Goal: Task Accomplishment & Management: Manage account settings

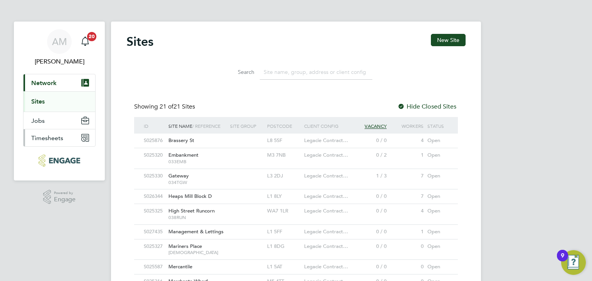
click at [51, 142] on button "Timesheets" at bounding box center [60, 138] width 72 height 17
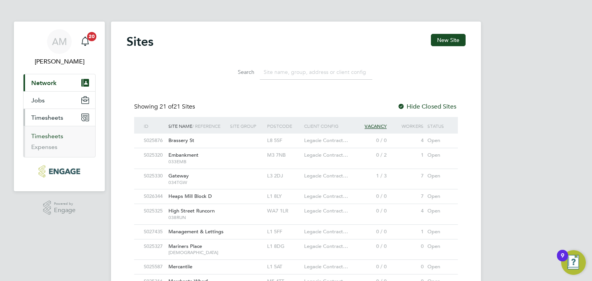
click at [49, 137] on link "Timesheets" at bounding box center [47, 136] width 32 height 7
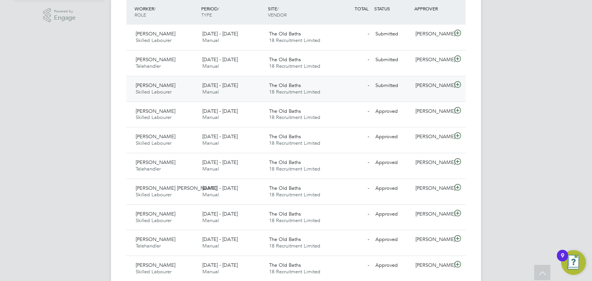
click at [243, 90] on div "15 - 21 Sep 2025 Manual" at bounding box center [232, 88] width 67 height 19
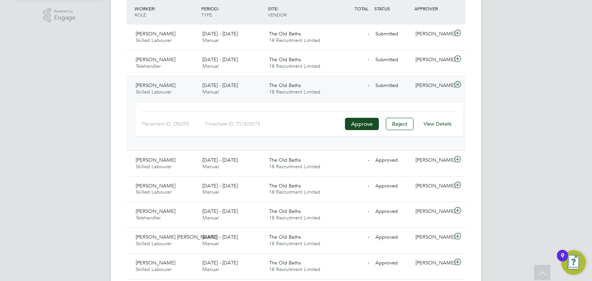
click at [430, 122] on link "View Details" at bounding box center [438, 124] width 28 height 7
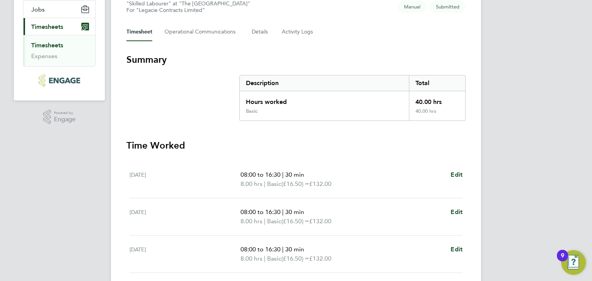
scroll to position [193, 0]
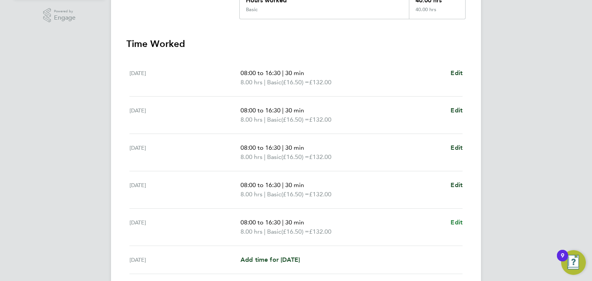
click at [452, 222] on span "Edit" at bounding box center [457, 222] width 12 height 7
select select "30"
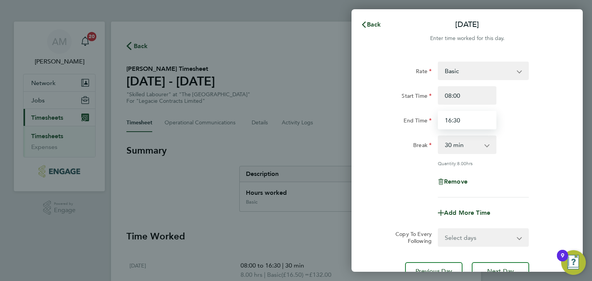
click at [472, 117] on input "16:30" at bounding box center [467, 120] width 59 height 19
type input "15:30"
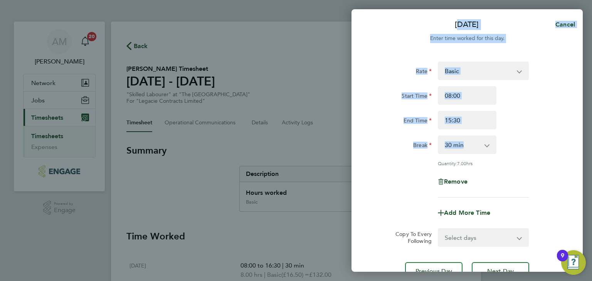
drag, startPoint x: 583, startPoint y: 153, endPoint x: 565, endPoint y: 151, distance: 17.8
click at [577, 153] on div "[DATE] Cancel Enter time worked for this day. Rate Basic Start Time 08:00 End T…" at bounding box center [296, 140] width 592 height 281
click at [561, 153] on div "Break 0 min 15 min 30 min 45 min 60 min 75 min 90 min" at bounding box center [467, 145] width 194 height 19
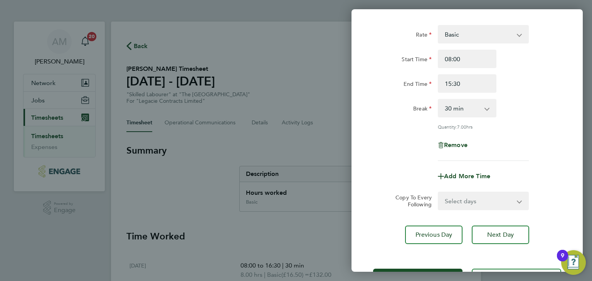
scroll to position [66, 0]
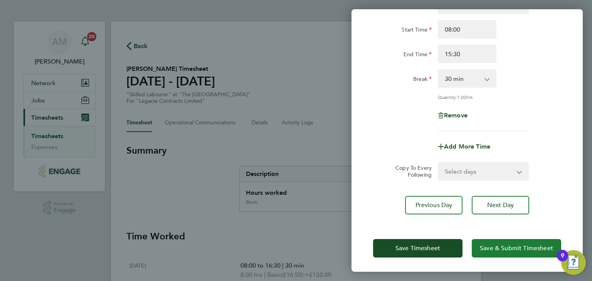
click at [498, 247] on span "Save & Submit Timesheet" at bounding box center [516, 249] width 73 height 8
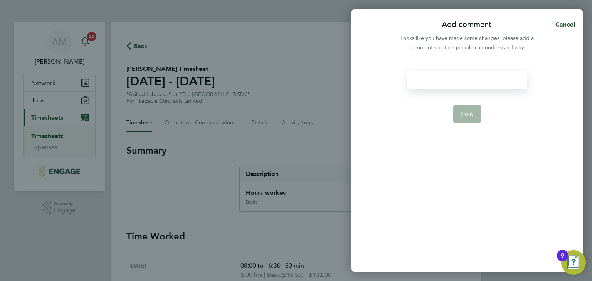
click at [473, 76] on div at bounding box center [466, 80] width 119 height 19
click at [478, 115] on button "Post" at bounding box center [467, 114] width 28 height 19
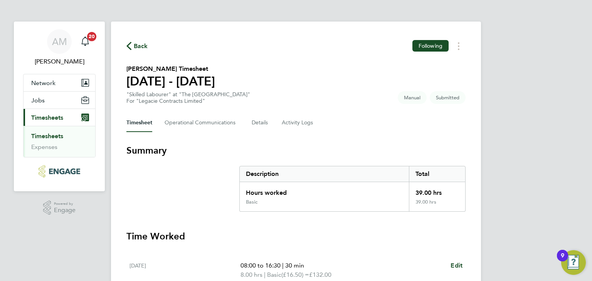
click at [63, 114] on span "Timesheets" at bounding box center [47, 117] width 32 height 7
click at [59, 139] on link "Timesheets" at bounding box center [47, 136] width 32 height 7
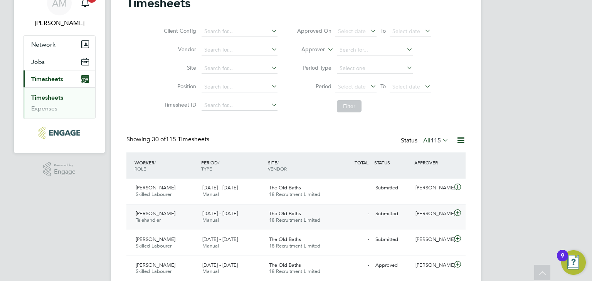
click at [260, 205] on div "Tony Murray Telehandler 15 - 21 Sep 2025 15 - 21 Sep 2025 Manual The Old Baths …" at bounding box center [295, 217] width 339 height 26
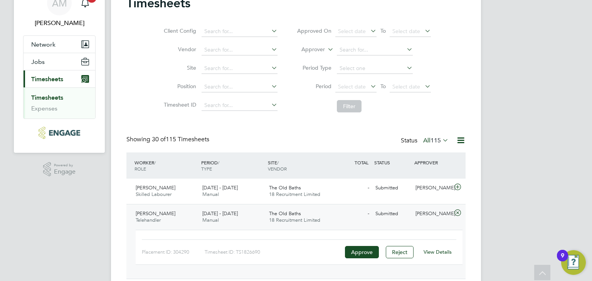
click at [443, 250] on link "View Details" at bounding box center [438, 252] width 28 height 7
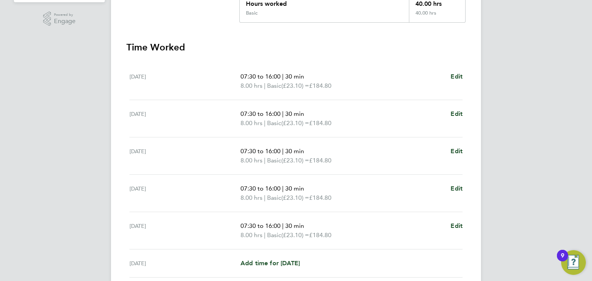
scroll to position [231, 0]
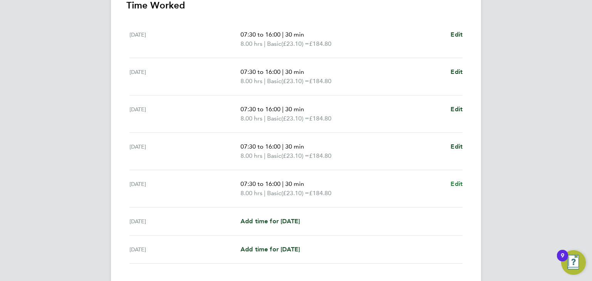
click at [456, 180] on span "Edit" at bounding box center [457, 183] width 12 height 7
select select "30"
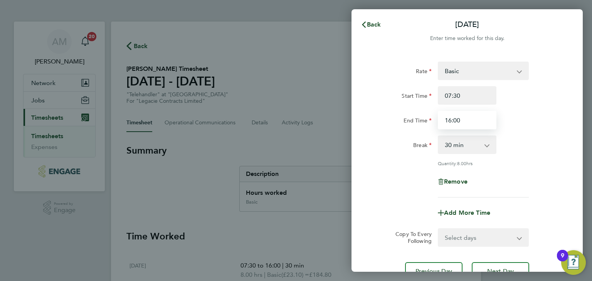
click at [470, 121] on input "16:00" at bounding box center [467, 120] width 59 height 19
type input "1"
type input "15:00"
click at [515, 127] on div "End Time 15:00" at bounding box center [467, 120] width 194 height 19
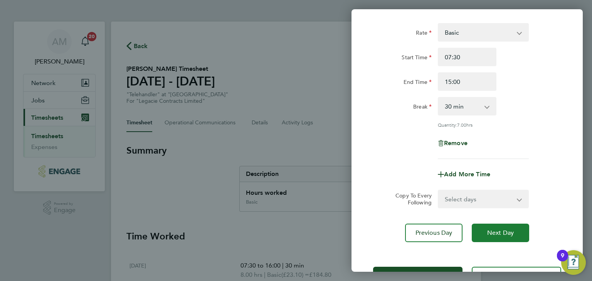
scroll to position [66, 0]
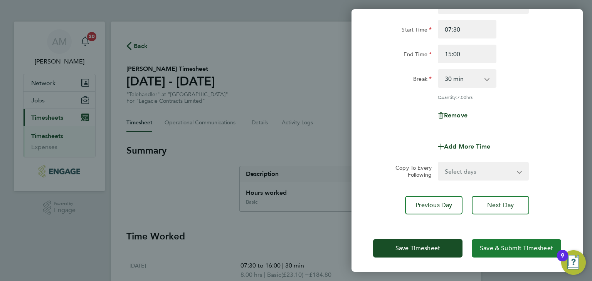
click at [505, 245] on span "Save & Submit Timesheet" at bounding box center [516, 249] width 73 height 8
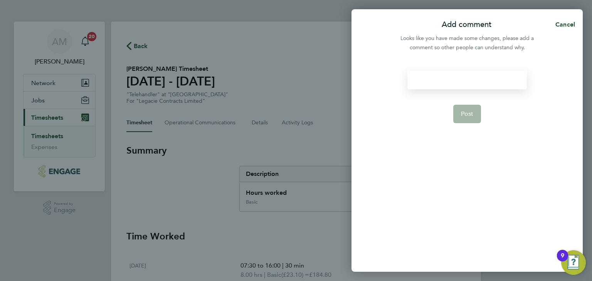
click at [473, 79] on div at bounding box center [466, 80] width 119 height 19
click at [470, 110] on span "Post" at bounding box center [467, 114] width 13 height 8
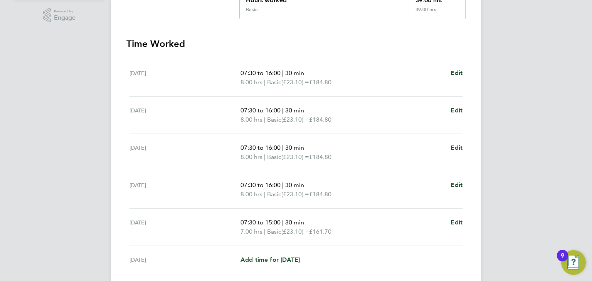
scroll to position [281, 0]
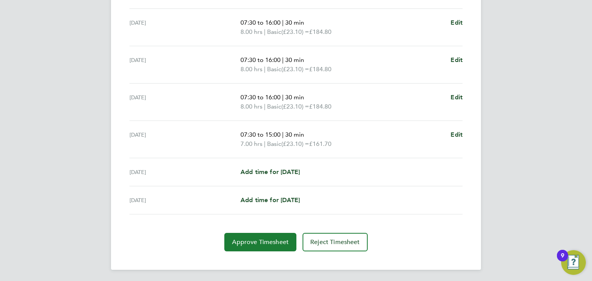
click at [267, 236] on button "Approve Timesheet" at bounding box center [260, 242] width 72 height 19
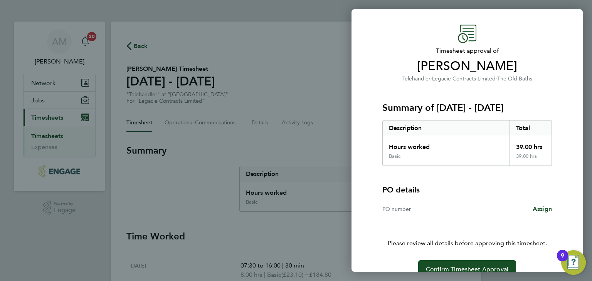
scroll to position [34, 0]
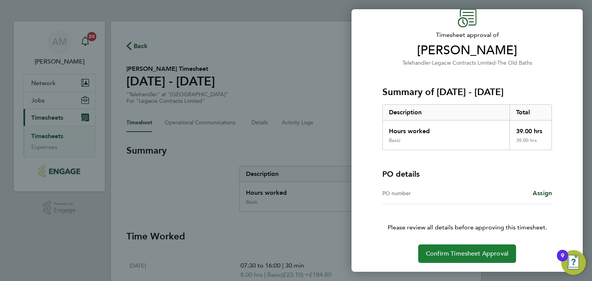
click at [476, 253] on span "Confirm Timesheet Approval" at bounding box center [467, 254] width 82 height 8
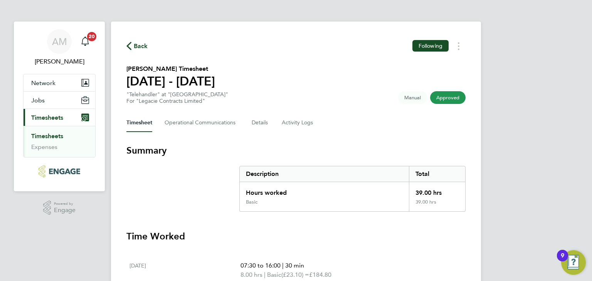
drag, startPoint x: 56, startPoint y: 133, endPoint x: 68, endPoint y: 129, distance: 12.7
click at [56, 133] on link "Timesheets" at bounding box center [47, 136] width 32 height 7
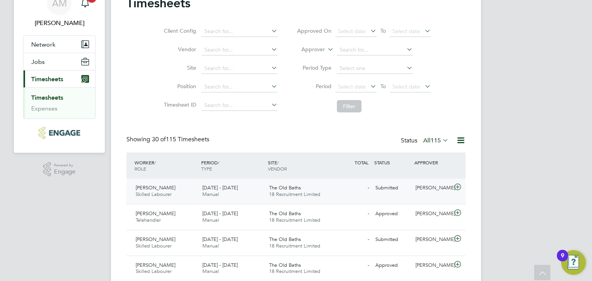
click at [338, 188] on div "- Submitted" at bounding box center [352, 188] width 40 height 13
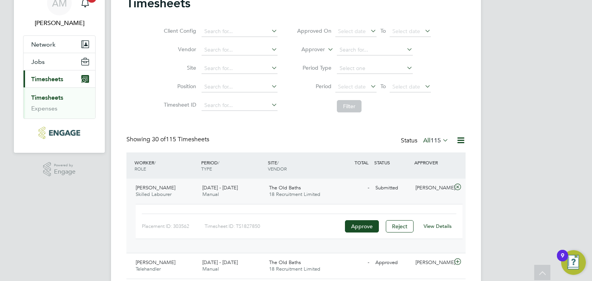
click at [432, 224] on link "View Details" at bounding box center [438, 226] width 28 height 7
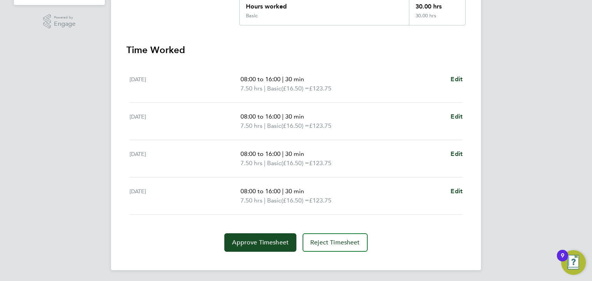
scroll to position [187, 0]
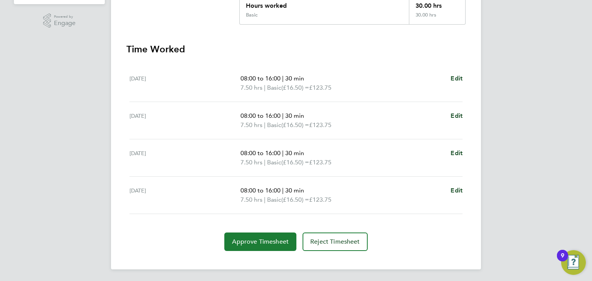
click at [261, 242] on span "Approve Timesheet" at bounding box center [260, 242] width 57 height 8
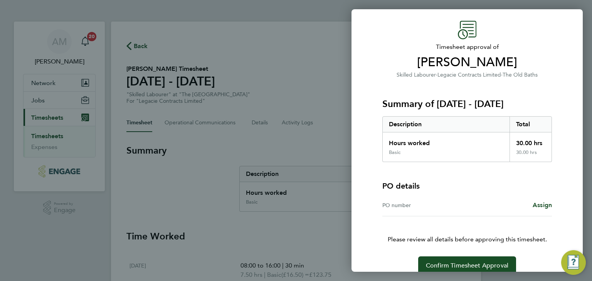
scroll to position [34, 0]
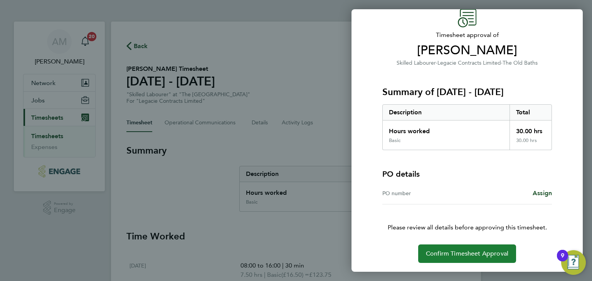
click at [441, 250] on span "Confirm Timesheet Approval" at bounding box center [467, 254] width 82 height 8
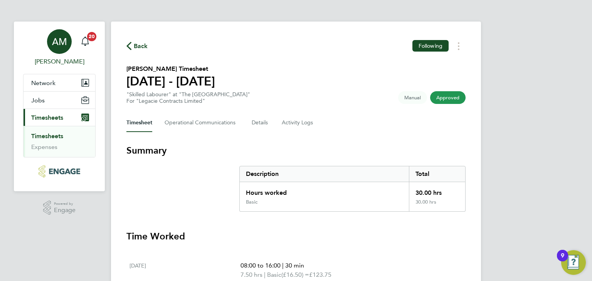
click at [50, 60] on span "[PERSON_NAME]" at bounding box center [59, 61] width 72 height 9
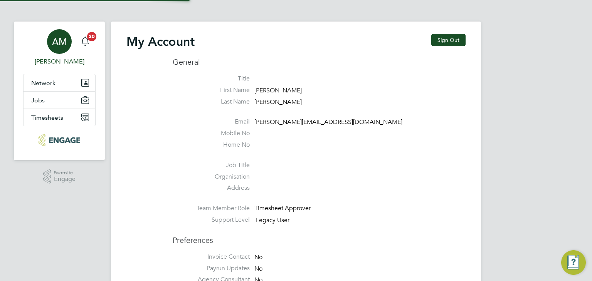
type input "[PERSON_NAME][EMAIL_ADDRESS][DOMAIN_NAME]"
